Goal: Navigation & Orientation: Find specific page/section

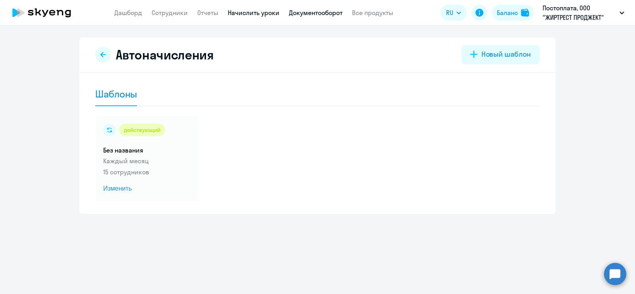
click at [333, 13] on link "Документооборот" at bounding box center [316, 13] width 54 height 8
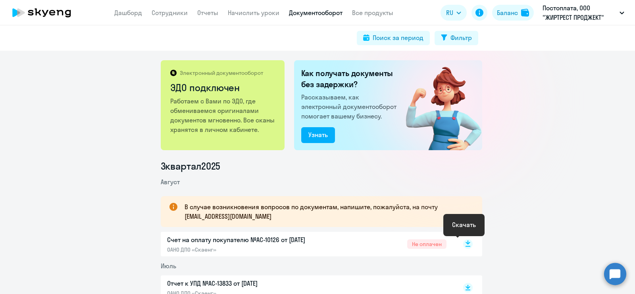
click at [465, 243] on icon at bounding box center [467, 243] width 5 height 4
click at [176, 11] on link "Сотрудники" at bounding box center [170, 13] width 36 height 8
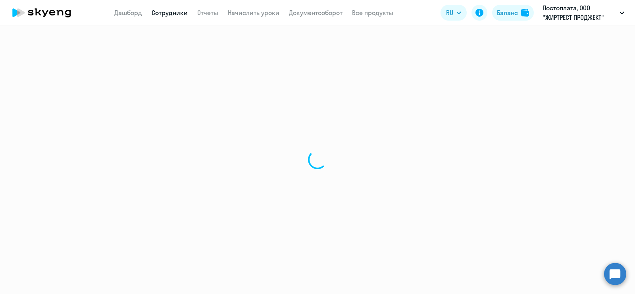
select select "30"
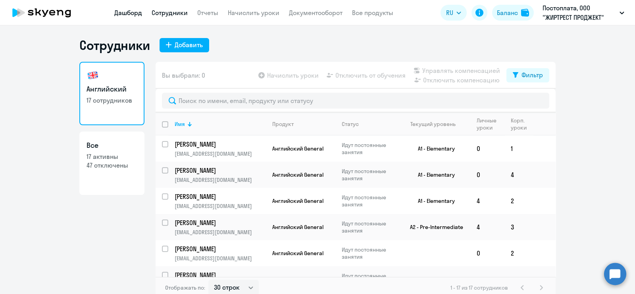
click at [137, 9] on link "Дашборд" at bounding box center [128, 13] width 28 height 8
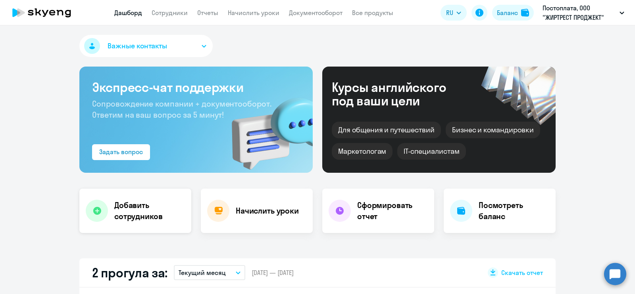
scroll to position [99, 0]
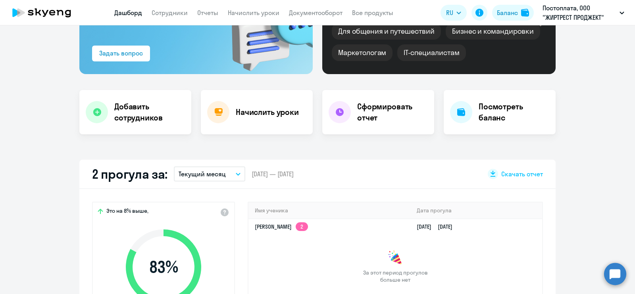
click at [223, 168] on button "Текущий месяц" at bounding box center [209, 174] width 71 height 15
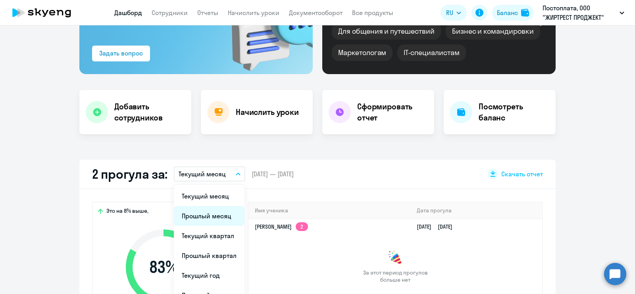
click at [202, 210] on li "Прошлый месяц" at bounding box center [209, 216] width 71 height 20
select select "30"
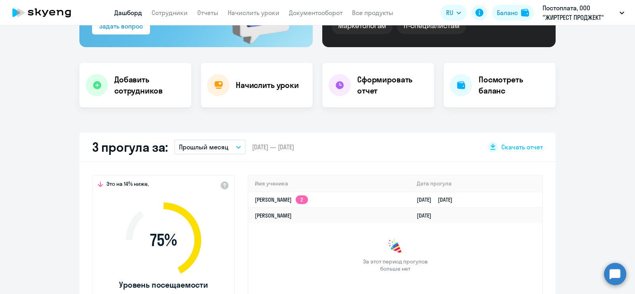
scroll to position [149, 0]
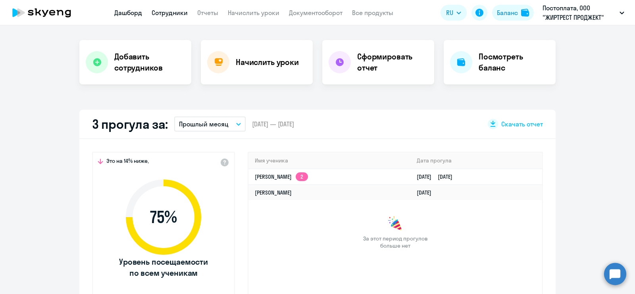
click at [175, 11] on link "Сотрудники" at bounding box center [170, 13] width 36 height 8
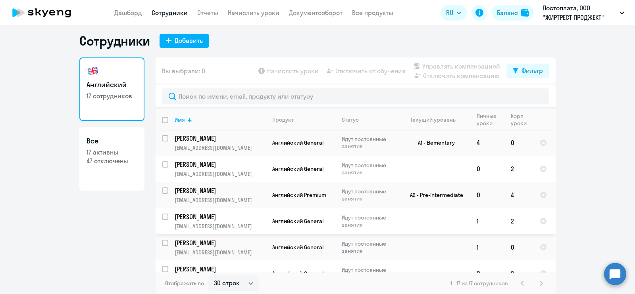
scroll to position [300, 0]
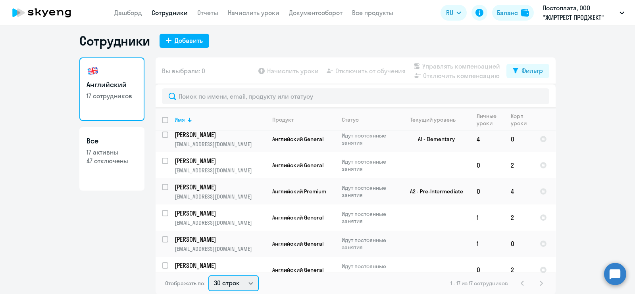
click at [236, 279] on select "30 строк 50 строк 100 строк" at bounding box center [233, 284] width 50 height 16
select select "50"
click at [208, 276] on select "30 строк 50 строк 100 строк" at bounding box center [233, 284] width 50 height 16
click at [593, 128] on ng-component "Сотрудники Добавить Английский 17 сотрудников Все 17 активны 47 отключены Вы вы…" at bounding box center [317, 164] width 635 height 262
click at [379, 11] on link "Все продукты" at bounding box center [372, 13] width 41 height 8
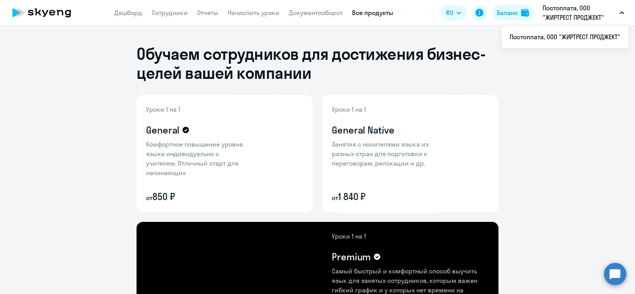
click at [566, 2] on app-header "Дашборд Сотрудники Отчеты Начислить уроки Документооборот Все продукты Дашборд …" at bounding box center [317, 12] width 635 height 25
click at [577, 14] on p "Постоплата, ООО "ЖИРТРЕСТ ПРОДЖЕКТ"" at bounding box center [579, 12] width 74 height 19
click at [571, 15] on p "Постоплата, ООО "ЖИРТРЕСТ ПРОДЖЕКТ"" at bounding box center [579, 12] width 74 height 19
click at [581, 19] on p "Постоплата, ООО "ЖИРТРЕСТ ПРОДЖЕКТ"" at bounding box center [579, 12] width 74 height 19
click at [623, 13] on icon "button" at bounding box center [621, 13] width 5 height 3
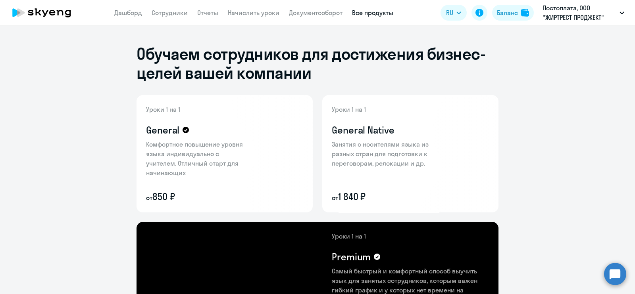
click at [623, 13] on icon "button" at bounding box center [621, 13] width 5 height 3
click at [602, 35] on li "Постоплата, ООО "ЖИРТРЕСТ ПРОДЖЕКТ"" at bounding box center [565, 37] width 127 height 20
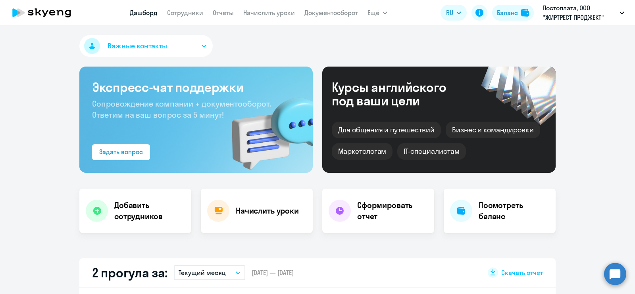
click at [183, 46] on button "Важные контакты" at bounding box center [145, 46] width 133 height 22
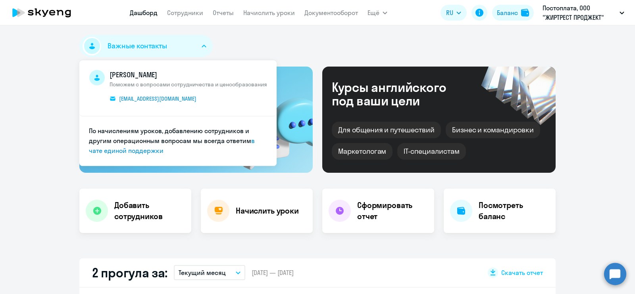
select select "30"
